Goal: Entertainment & Leisure: Consume media (video, audio)

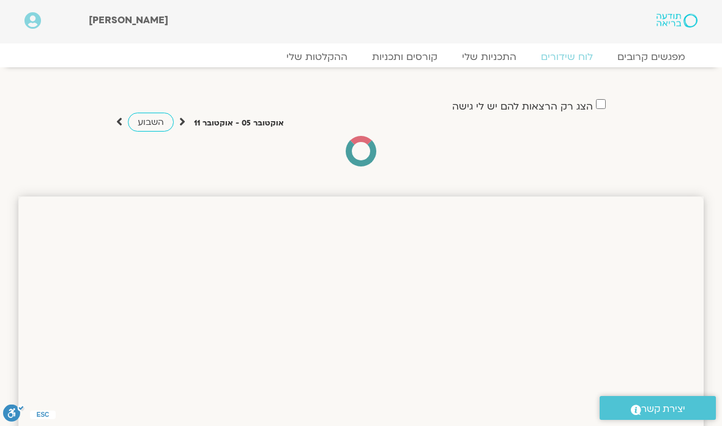
click at [424, 52] on link "קורסים ותכניות" at bounding box center [405, 57] width 90 height 12
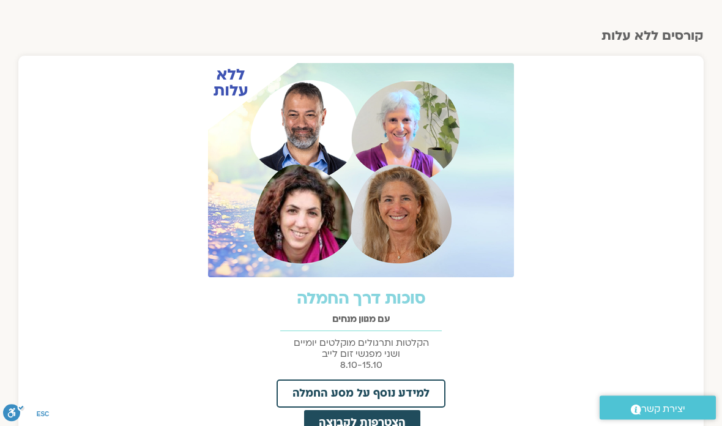
scroll to position [454, 0]
click at [432, 389] on link "למידע נוסף על מסע החמלה" at bounding box center [361, 393] width 169 height 28
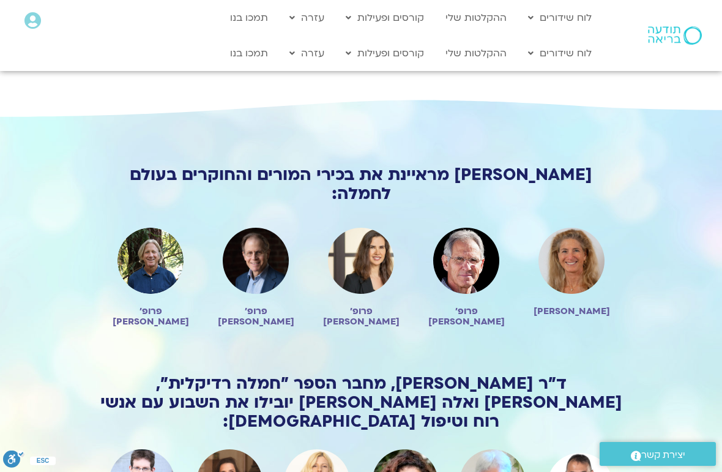
scroll to position [813, 0]
click at [466, 79] on link "התכניות שלי" at bounding box center [407, 79] width 135 height 28
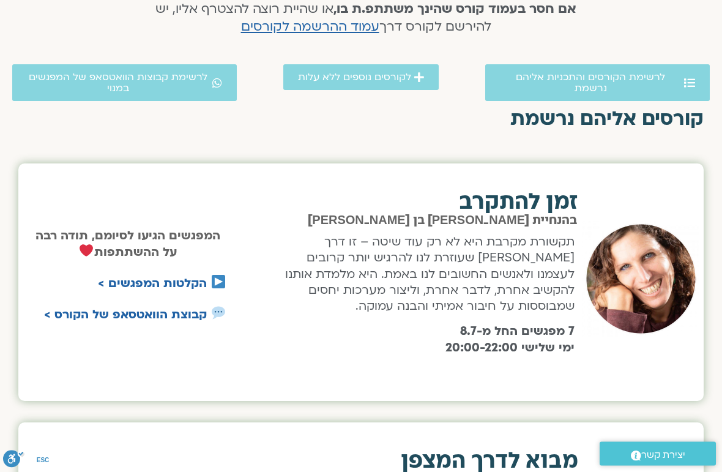
scroll to position [332, 0]
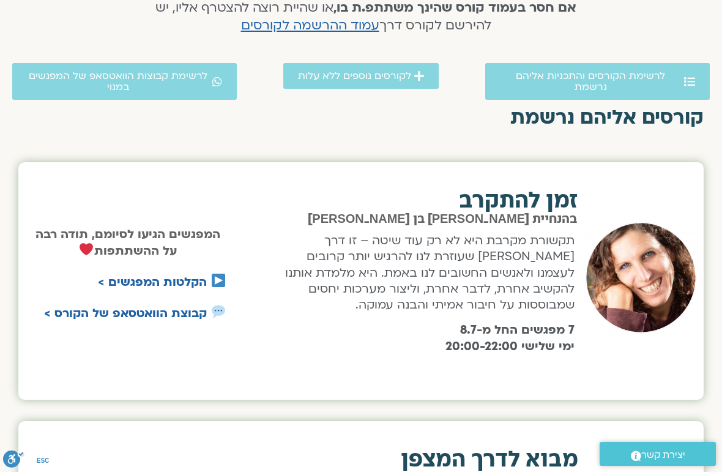
click at [653, 78] on span "לרשימת הקורסים והתכניות אליהם נרשמת" at bounding box center [590, 81] width 181 height 22
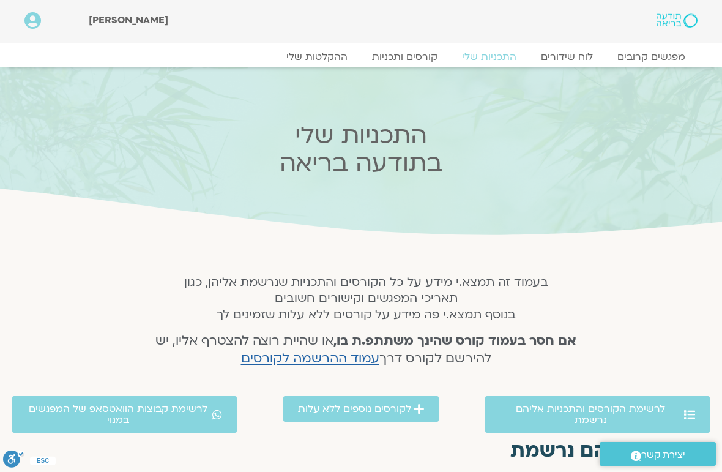
click at [682, 51] on link "מפגשים קרובים" at bounding box center [651, 57] width 92 height 12
click at [664, 53] on link "מפגשים קרובים" at bounding box center [651, 57] width 92 height 12
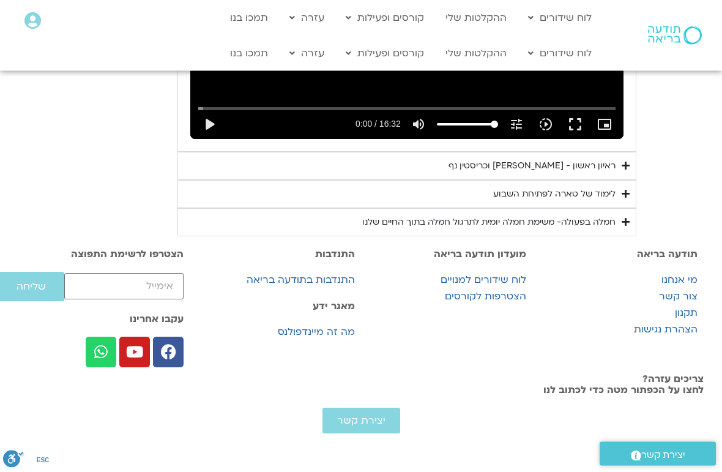
scroll to position [944, 0]
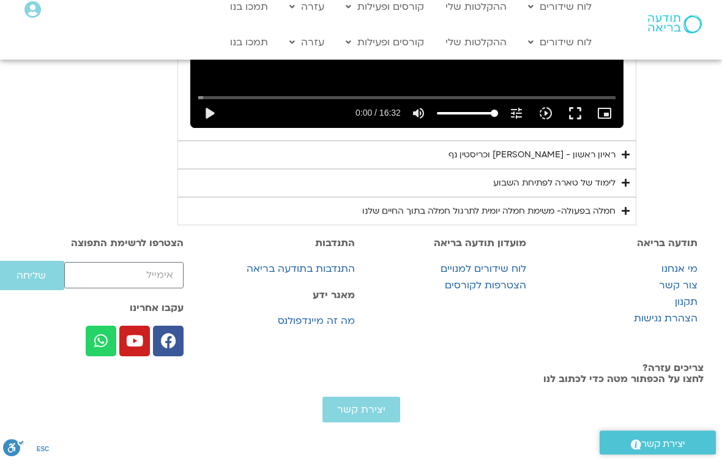
click at [616, 159] on div "ראיון ראשון - טארה בראך וכריסטין נף" at bounding box center [532, 166] width 167 height 15
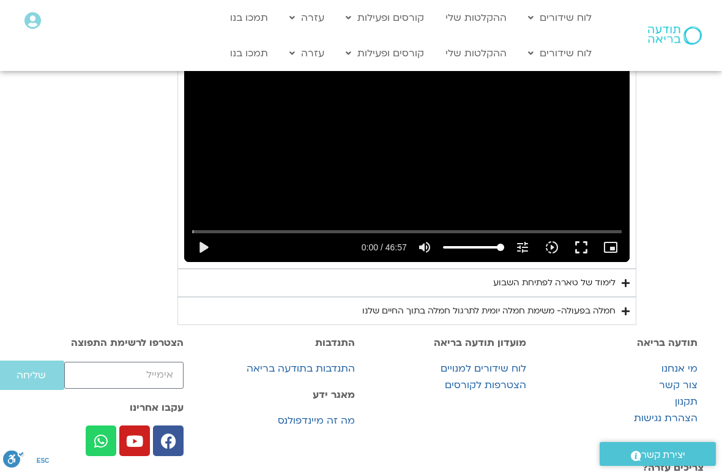
scroll to position [1027, 0]
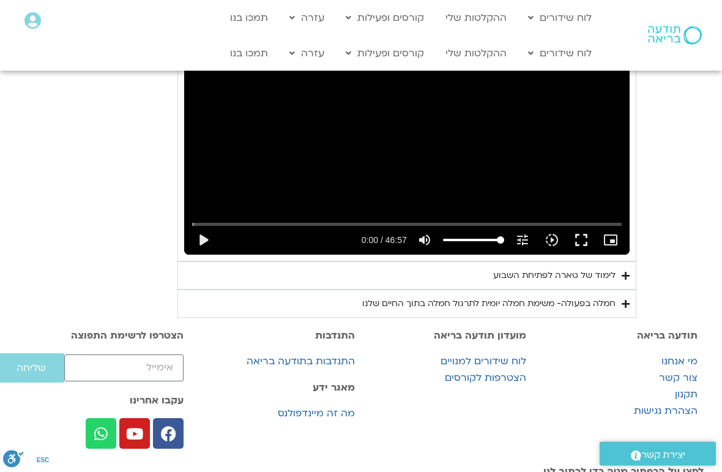
click at [596, 255] on button "fullscreen" at bounding box center [581, 240] width 29 height 29
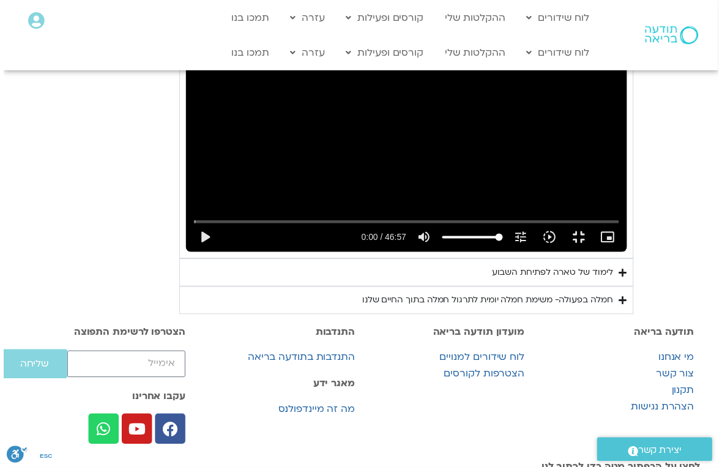
scroll to position [15, 0]
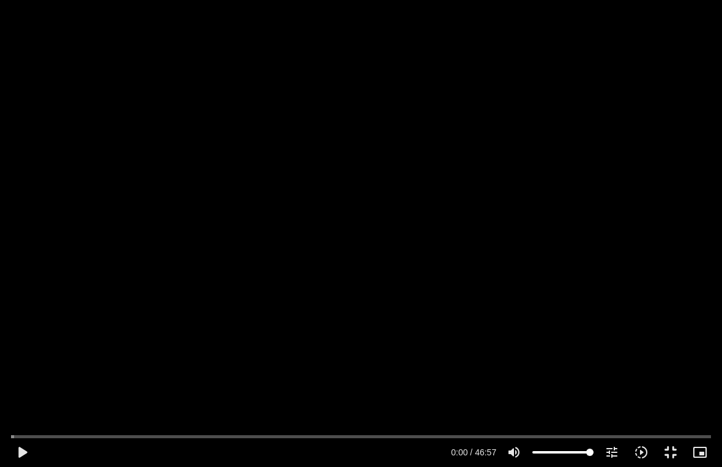
click at [35, 449] on button "play_arrow" at bounding box center [21, 452] width 29 height 29
click at [39, 453] on div "Accordion. Open links with Enter or Space, close with Escape, and navigate with…" at bounding box center [242, 452] width 411 height 29
click at [21, 453] on button "pause" at bounding box center [21, 452] width 29 height 29
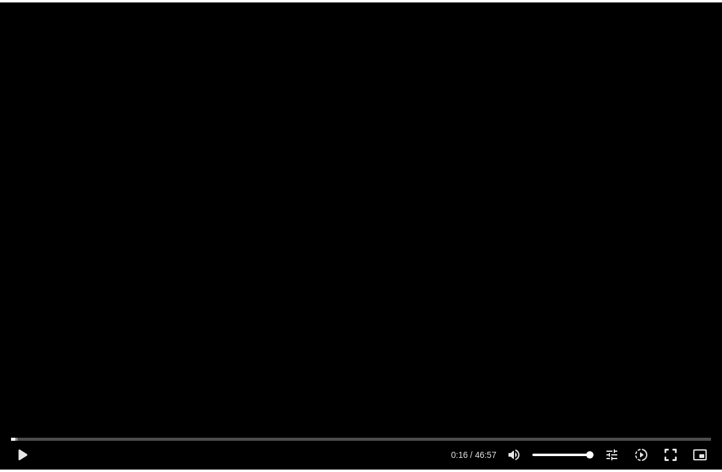
scroll to position [1028, 0]
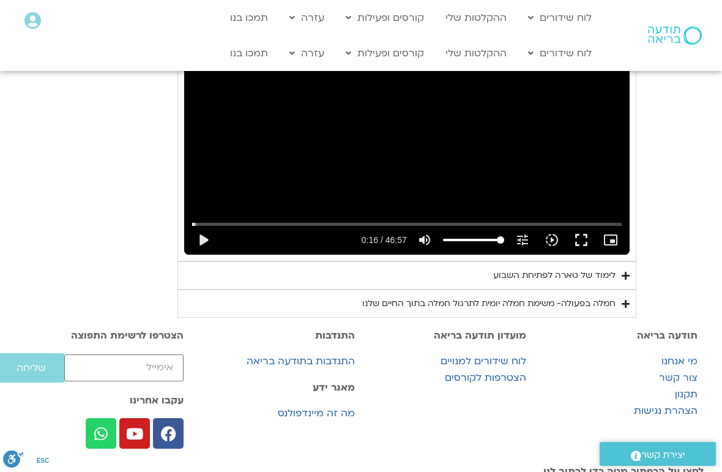
click at [189, 255] on button "play_arrow" at bounding box center [203, 239] width 29 height 29
click at [596, 255] on button "fullscreen" at bounding box center [581, 239] width 29 height 29
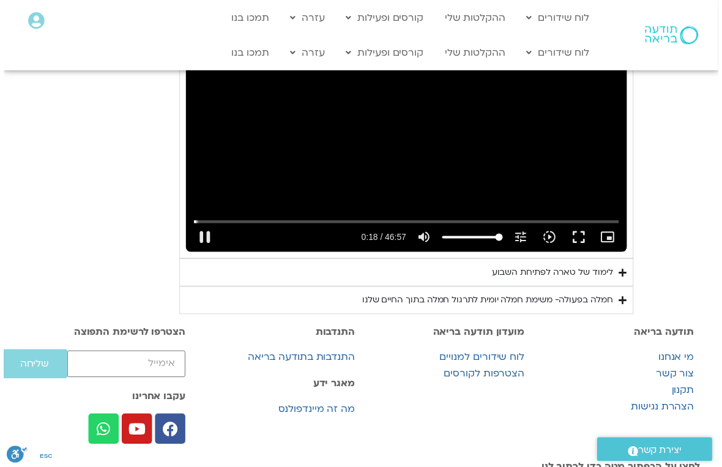
scroll to position [15, 0]
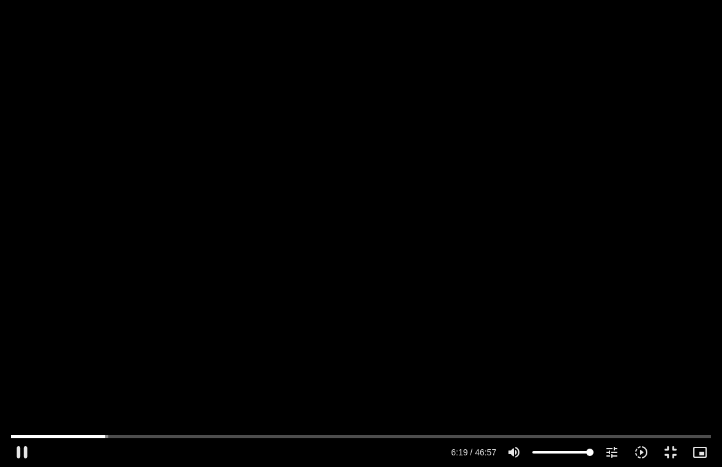
click at [17, 458] on button "pause" at bounding box center [21, 452] width 29 height 29
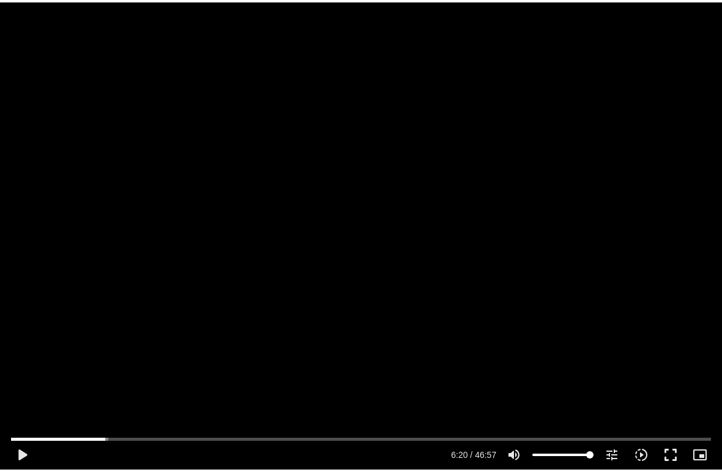
scroll to position [987, 0]
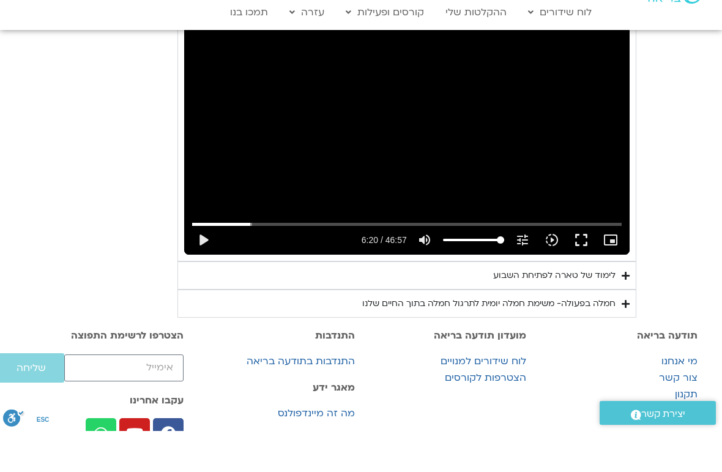
click at [596, 296] on button "fullscreen" at bounding box center [581, 280] width 29 height 29
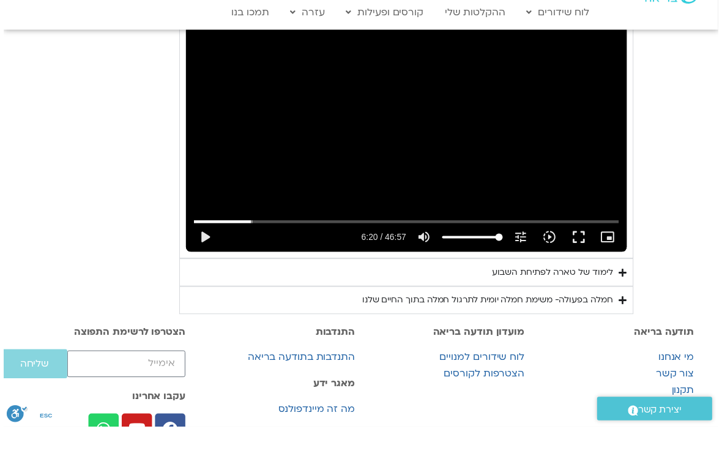
scroll to position [15, 0]
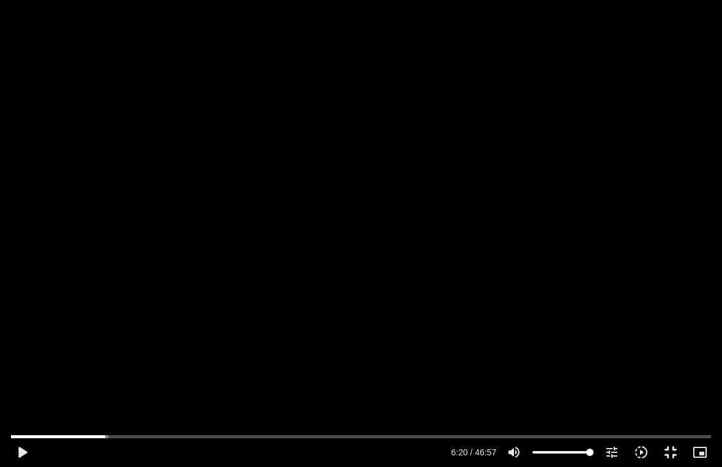
click at [11, 444] on button "play_arrow" at bounding box center [21, 452] width 29 height 29
type input "382.939529667039"
